Goal: Task Accomplishment & Management: Use online tool/utility

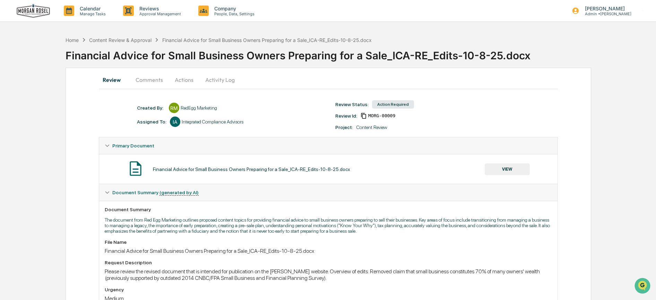
click at [148, 79] on button "Comments" at bounding box center [149, 79] width 38 height 17
click at [186, 79] on button "Actions" at bounding box center [184, 79] width 31 height 17
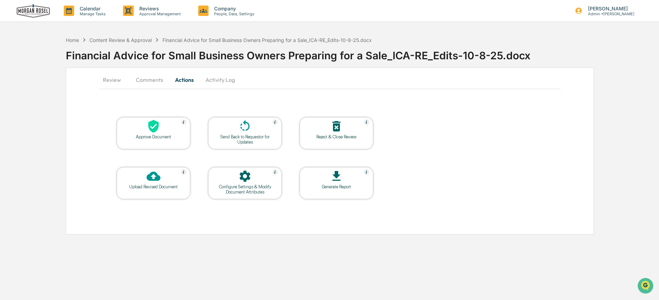
click at [217, 81] on button "Activity Log" at bounding box center [220, 79] width 41 height 17
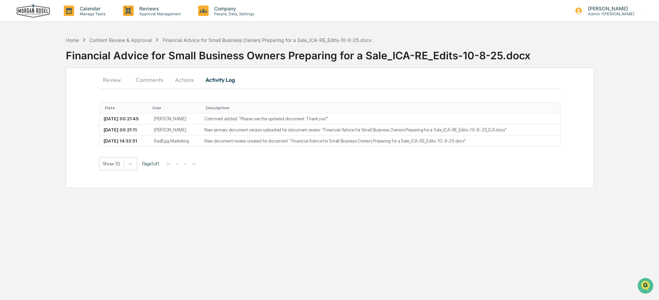
click at [147, 79] on button "Comments" at bounding box center [149, 79] width 38 height 17
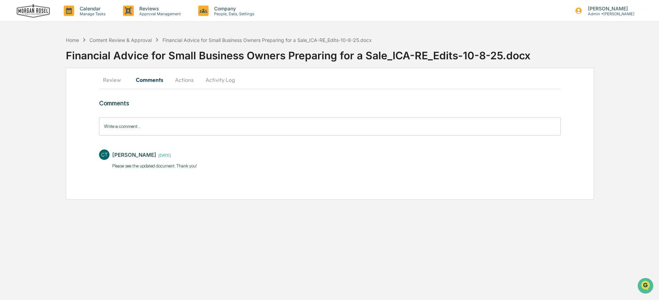
click at [105, 81] on button "Review" at bounding box center [114, 79] width 31 height 17
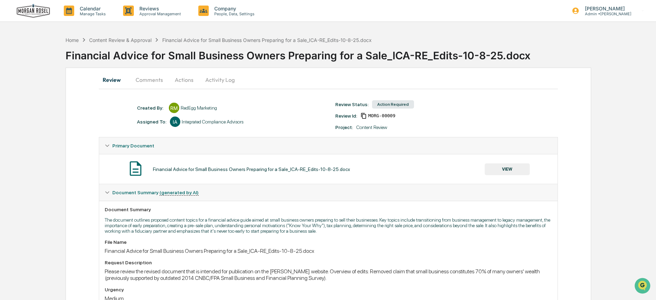
click at [36, 12] on img at bounding box center [33, 11] width 33 height 14
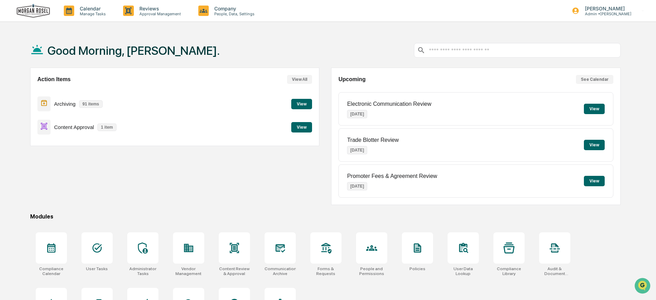
click at [301, 102] on button "View" at bounding box center [301, 104] width 21 height 10
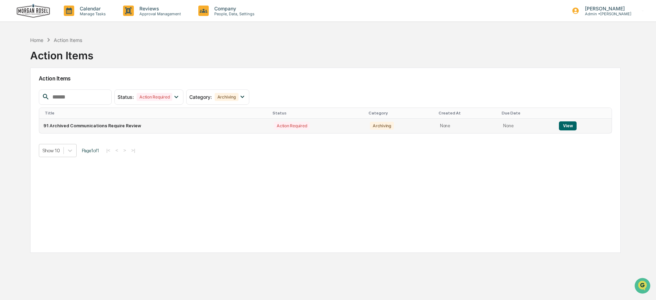
click at [565, 123] on button "View" at bounding box center [568, 125] width 18 height 9
